Goal: Navigation & Orientation: Find specific page/section

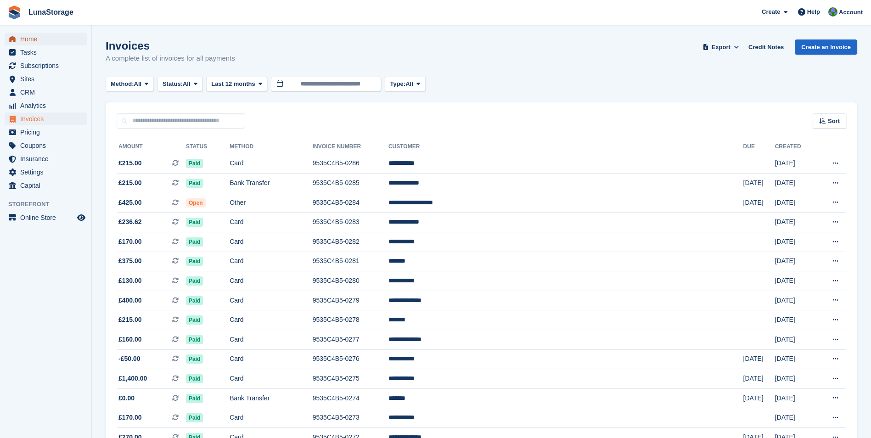
click at [29, 42] on span "Home" at bounding box center [47, 39] width 55 height 13
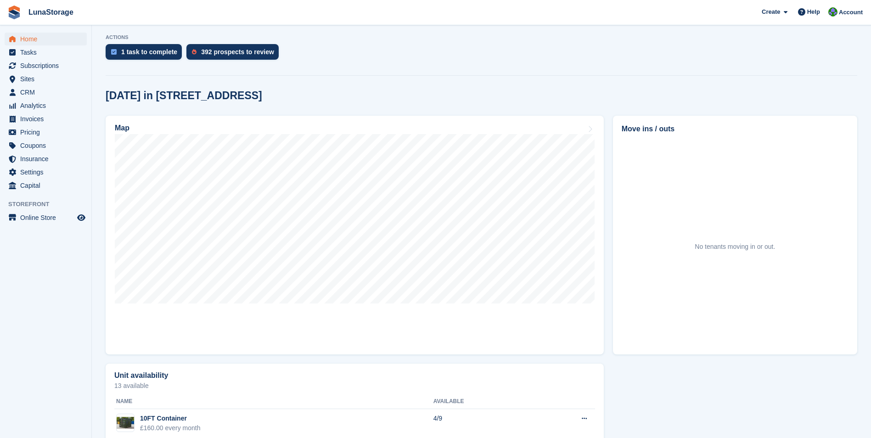
scroll to position [184, 0]
